Goal: Task Accomplishment & Management: Manage account settings

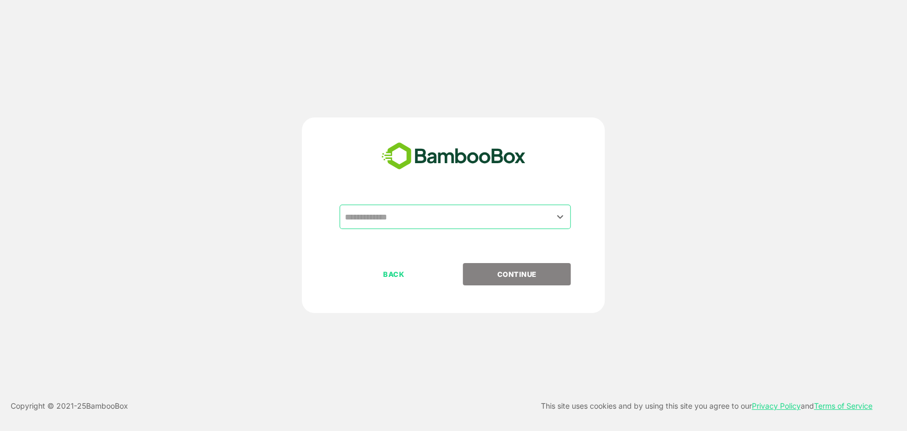
click at [419, 217] on input "text" at bounding box center [455, 217] width 227 height 20
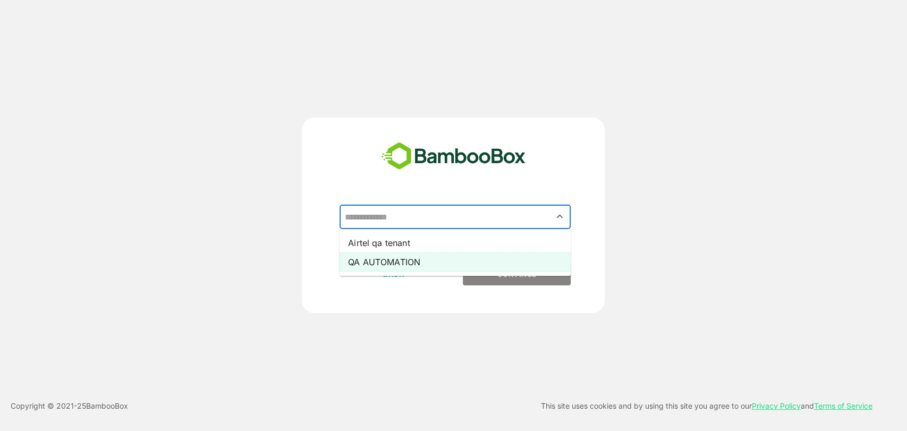
click at [404, 260] on li "QA AUTOMATION" at bounding box center [454, 261] width 231 height 19
type input "**********"
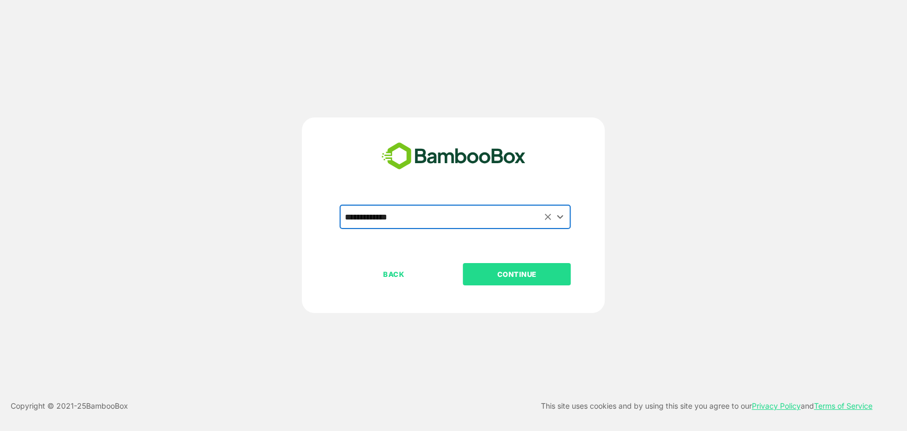
click at [502, 278] on p "CONTINUE" at bounding box center [517, 274] width 106 height 12
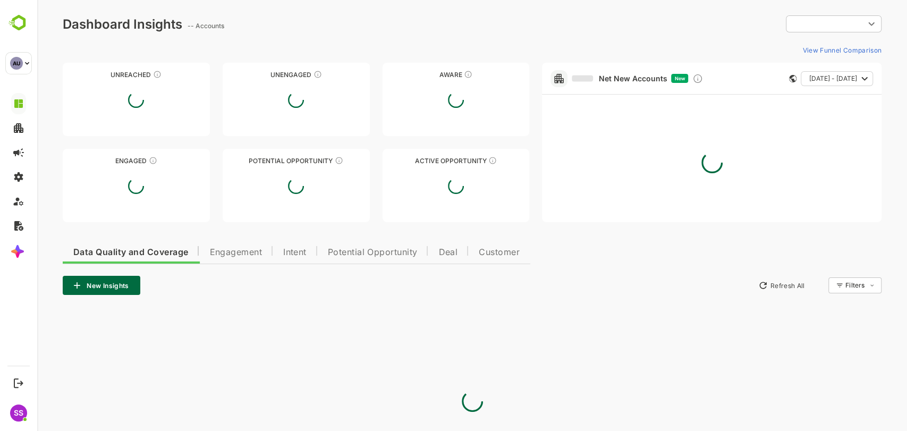
type input "**********"
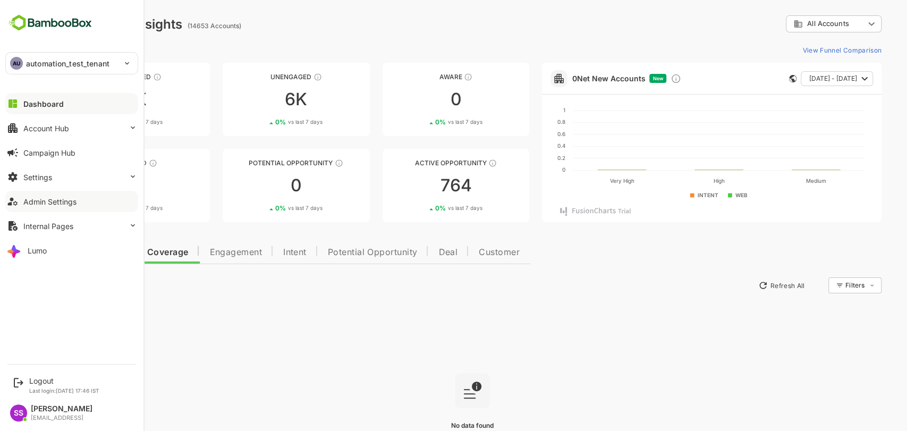
click at [48, 205] on div "Admin Settings" at bounding box center [49, 201] width 53 height 9
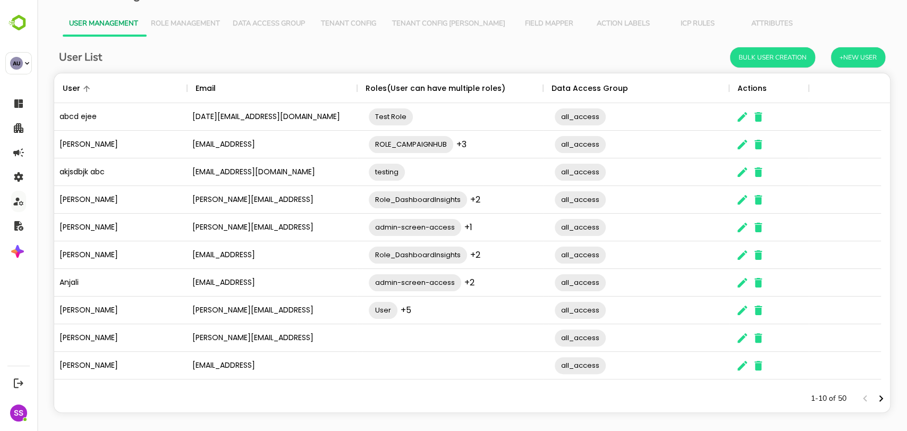
scroll to position [25, 0]
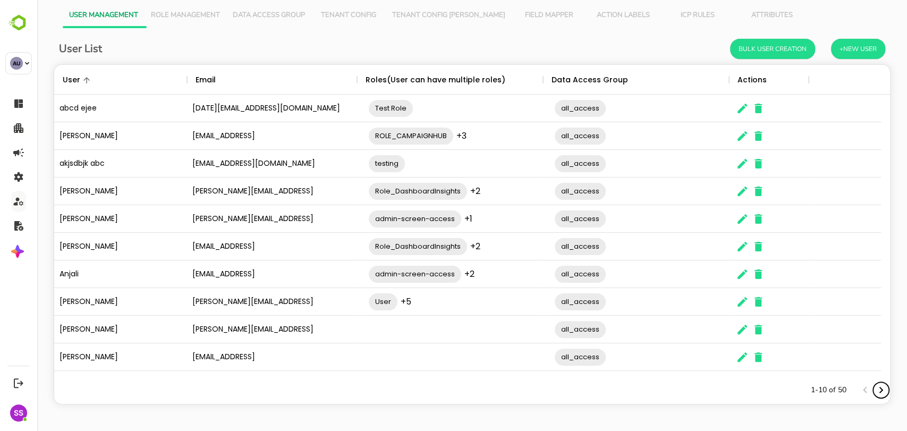
click at [875, 386] on icon "Next page" at bounding box center [881, 390] width 13 height 13
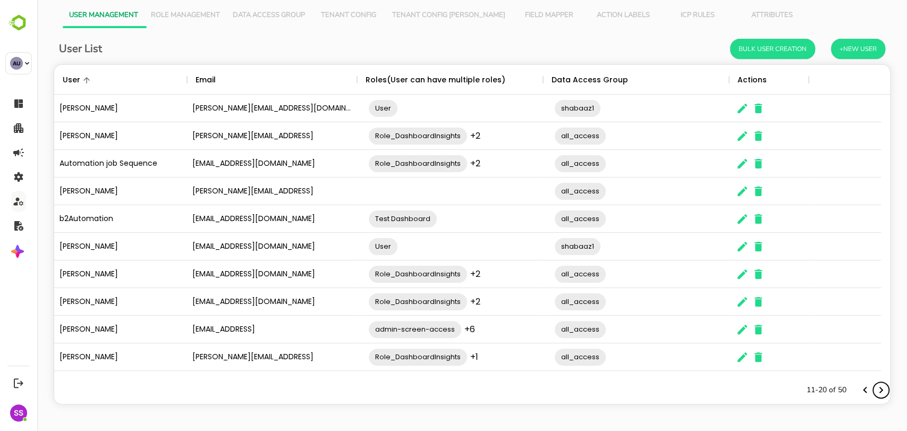
click at [875, 386] on icon "Next page" at bounding box center [881, 390] width 13 height 13
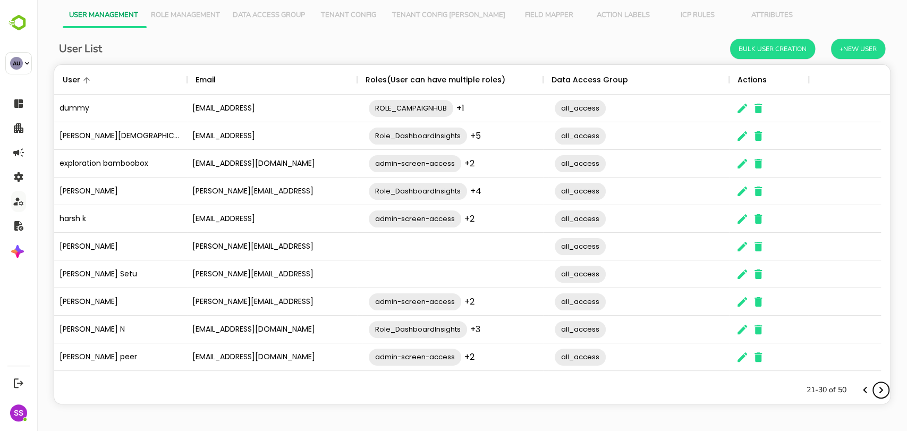
click at [875, 386] on icon "Next page" at bounding box center [881, 390] width 13 height 13
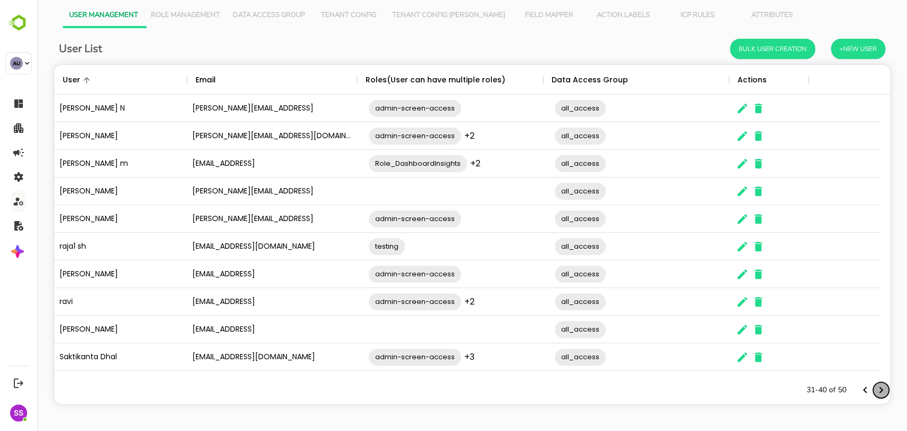
click at [875, 386] on icon "Next page" at bounding box center [881, 390] width 13 height 13
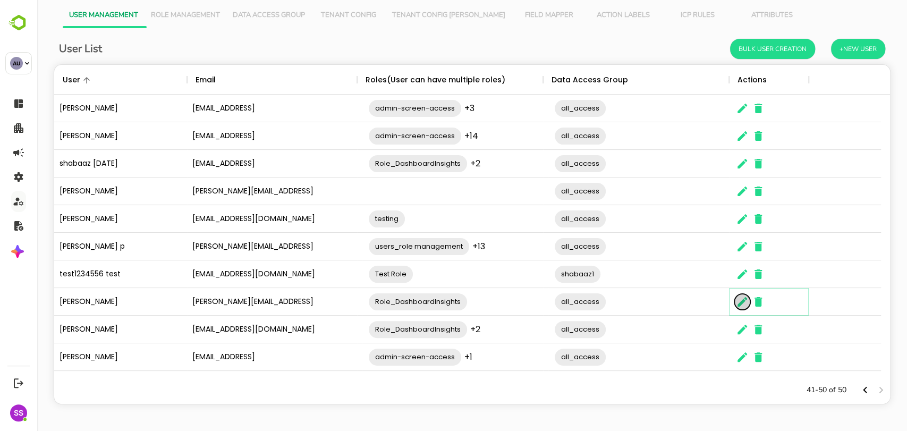
click at [743, 305] on icon "The User Data" at bounding box center [742, 301] width 13 height 13
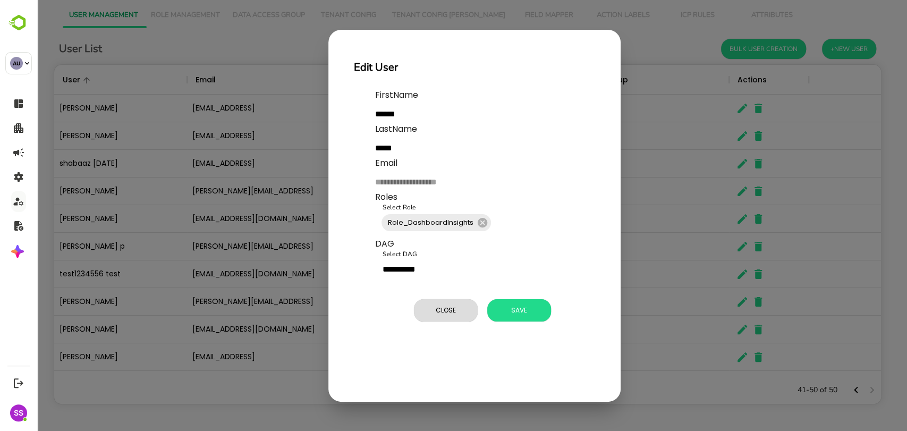
scroll to position [302, 817]
click at [490, 270] on input "**********" at bounding box center [473, 269] width 187 height 20
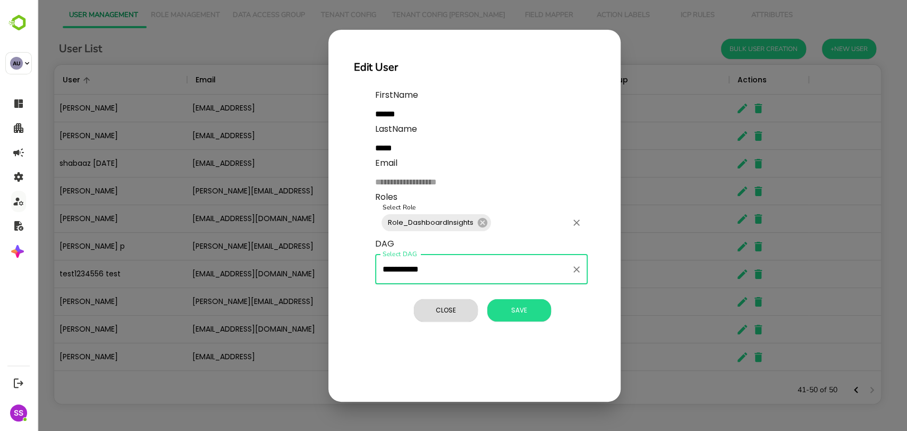
type input "**********"
click at [503, 223] on input "Select Role" at bounding box center [530, 223] width 74 height 20
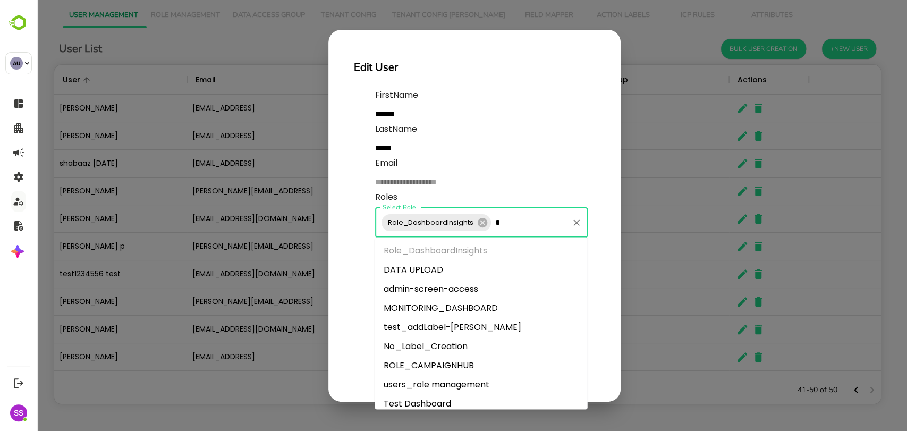
type input "**"
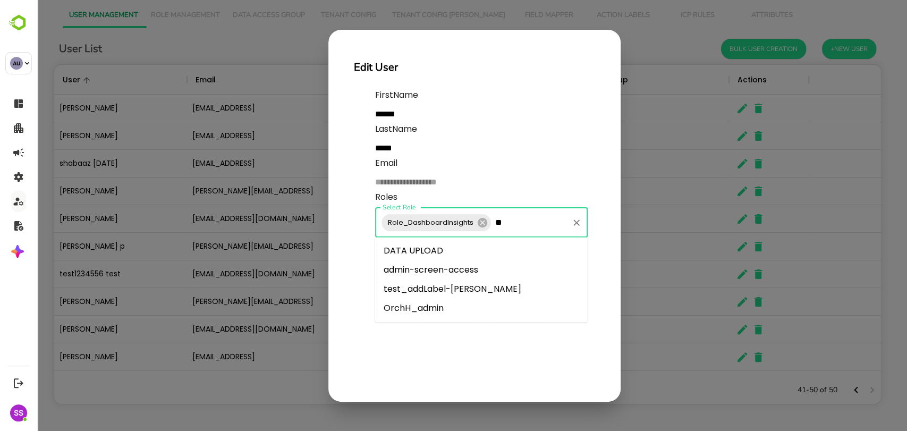
click at [446, 271] on li "admin-screen-access" at bounding box center [481, 269] width 213 height 19
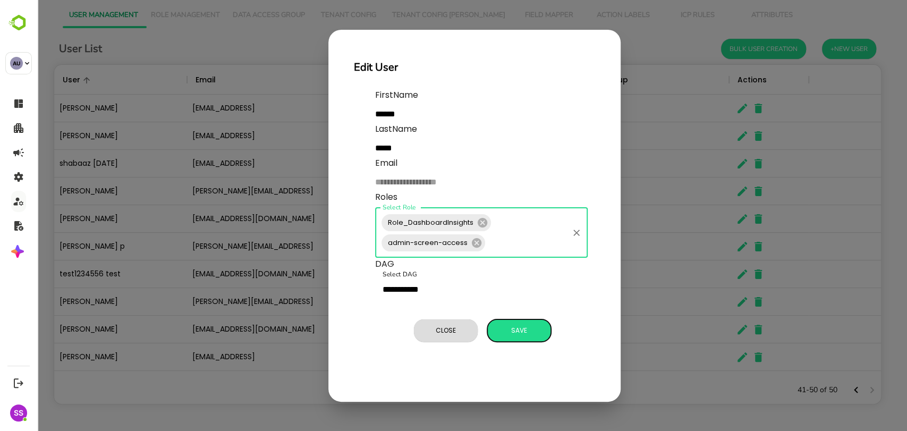
click at [523, 334] on span "Save" at bounding box center [519, 331] width 53 height 14
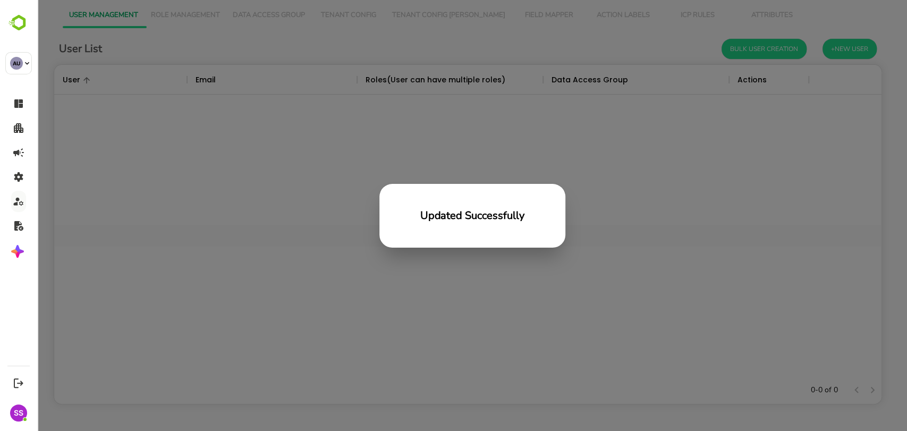
scroll to position [302, 818]
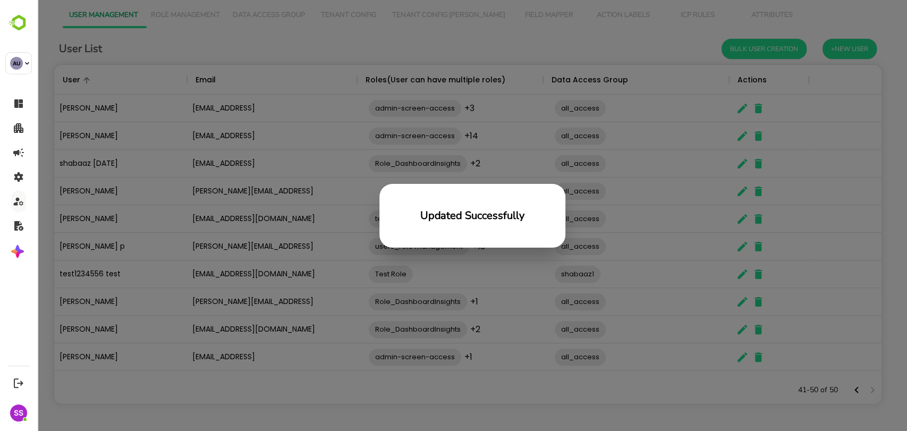
drag, startPoint x: 430, startPoint y: 234, endPoint x: 747, endPoint y: 345, distance: 335.7
click at [448, 238] on div "Updated Successfully" at bounding box center [472, 222] width 130 height 51
click at [749, 349] on div "Updated Successfully" at bounding box center [472, 215] width 870 height 431
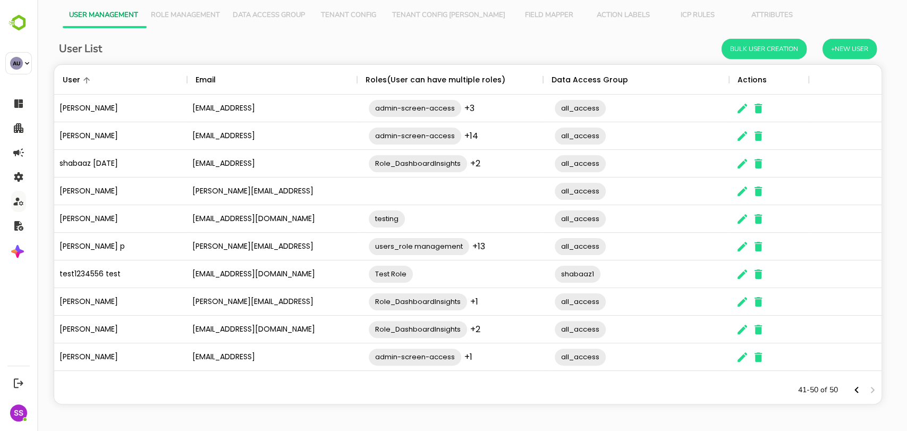
drag, startPoint x: 749, startPoint y: 349, endPoint x: 611, endPoint y: 307, distance: 143.7
click at [738, 348] on div "Updated Successfully" at bounding box center [472, 215] width 870 height 431
click at [431, 20] on button "Tenant Config [PERSON_NAME]" at bounding box center [449, 16] width 126 height 26
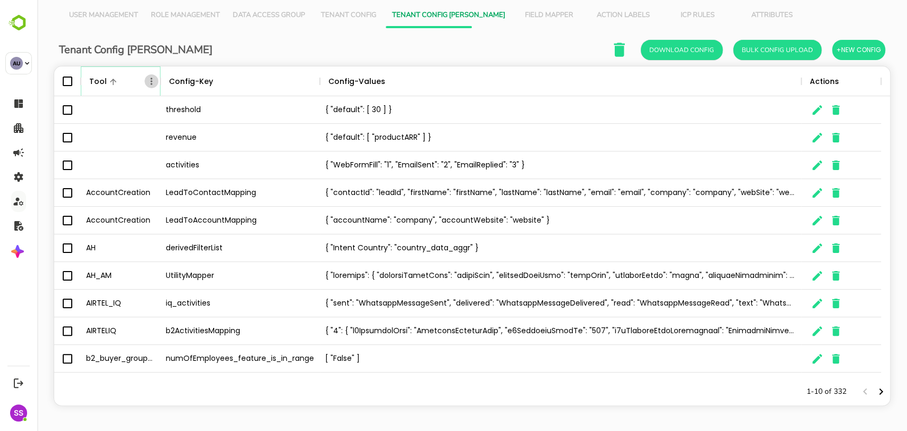
click at [151, 86] on icon "Menu" at bounding box center [151, 81] width 11 height 11
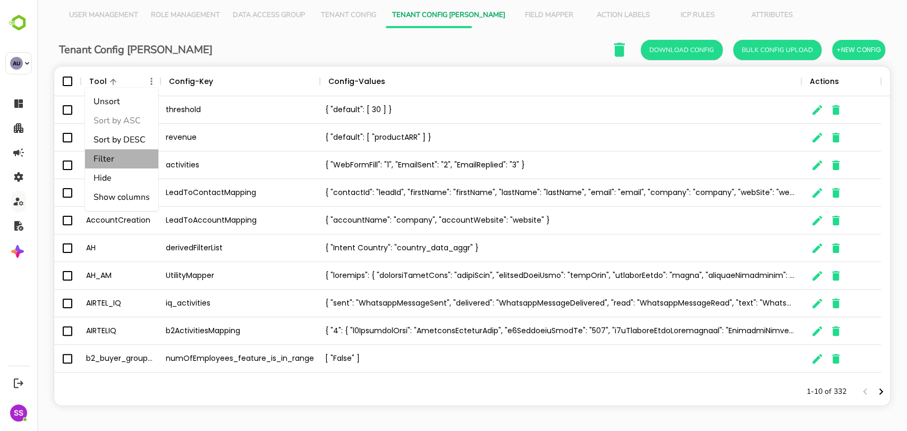
click at [109, 157] on li "Filter" at bounding box center [121, 158] width 73 height 19
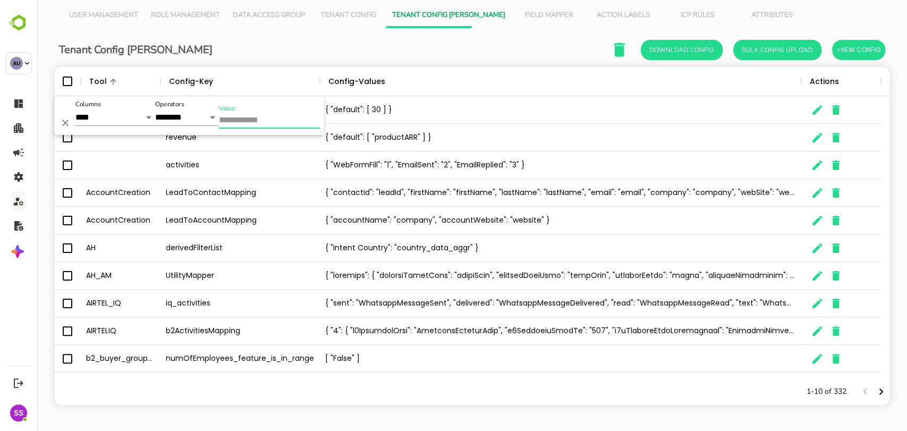
click at [238, 126] on input "Value" at bounding box center [269, 120] width 101 height 15
type input "**********"
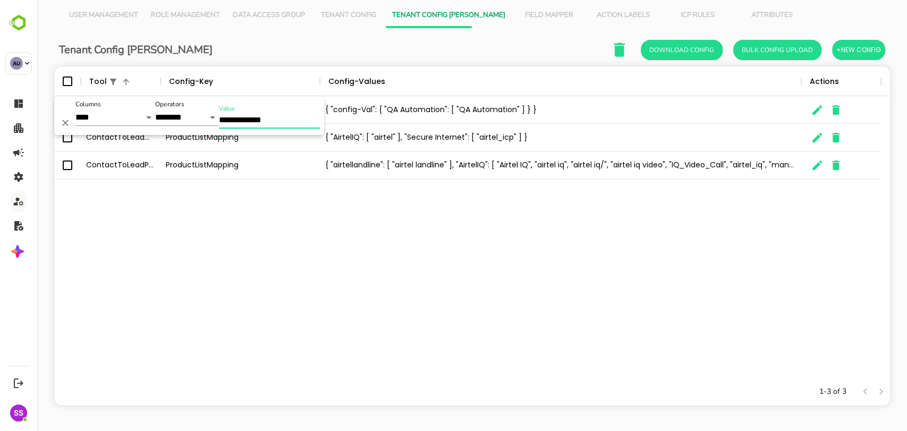
click at [285, 347] on div "ContactToLeadMapping ProductListMapping { "config-Val": { "QA Automation": [ "Q…" at bounding box center [472, 237] width 836 height 282
click at [109, 18] on span "User Management" at bounding box center [103, 15] width 69 height 9
